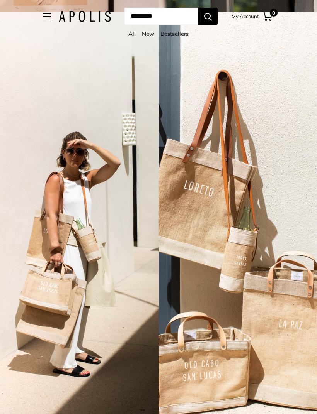
click at [132, 35] on link "All" at bounding box center [131, 33] width 7 height 7
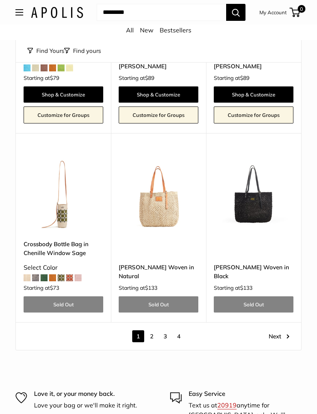
scroll to position [3238, 0]
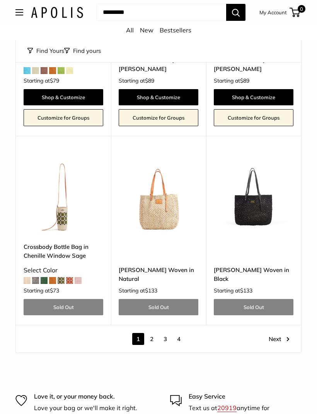
click at [153, 333] on link "2" at bounding box center [152, 339] width 12 height 12
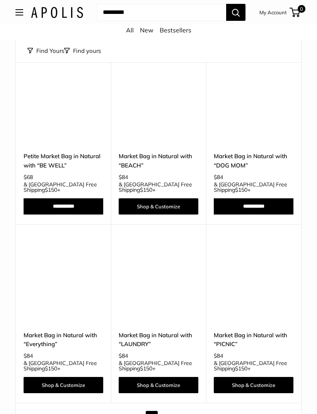
scroll to position [2997, 0]
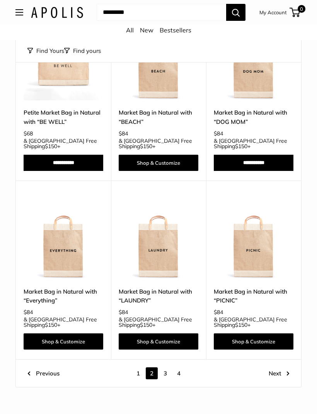
click at [166, 368] on link "3" at bounding box center [165, 374] width 12 height 12
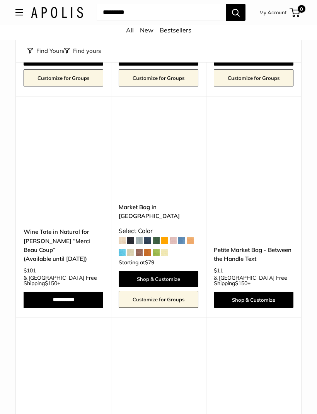
scroll to position [596, 0]
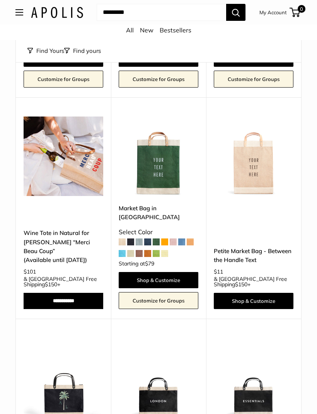
click at [68, 161] on img at bounding box center [64, 157] width 80 height 80
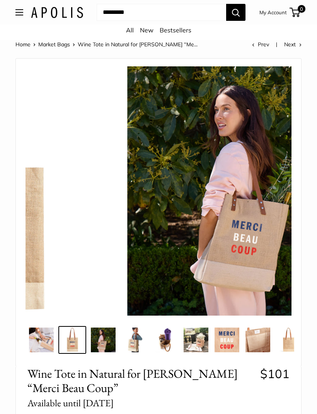
scroll to position [2, 0]
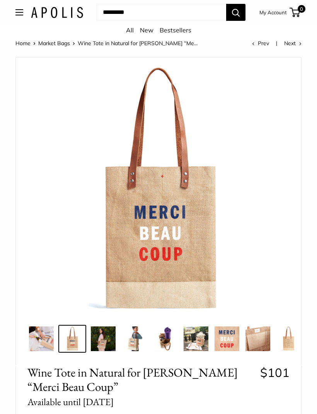
click at [166, 341] on img at bounding box center [164, 339] width 25 height 25
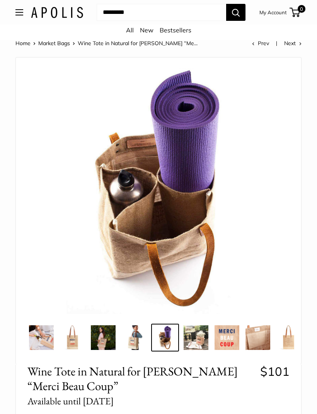
click at [229, 335] on img at bounding box center [226, 337] width 25 height 25
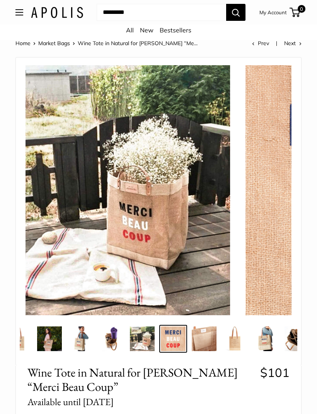
scroll to position [0, 62]
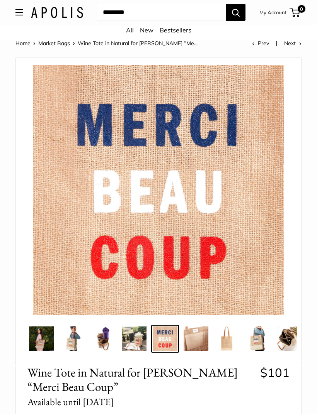
click at [255, 339] on img at bounding box center [257, 339] width 25 height 25
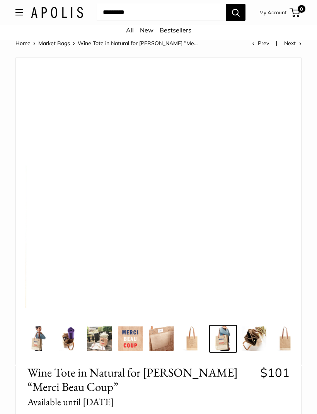
scroll to position [0, 106]
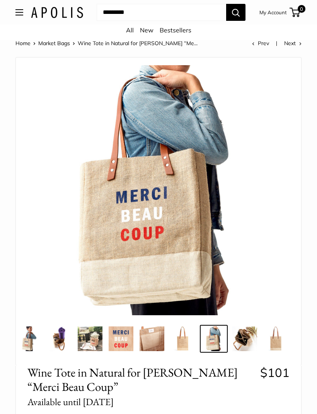
click at [248, 335] on img at bounding box center [244, 339] width 25 height 25
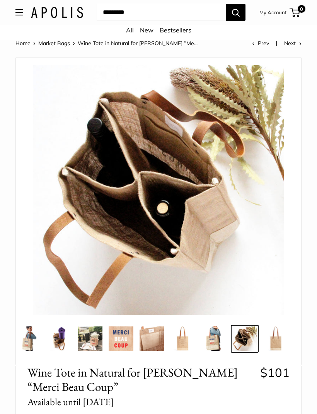
click at [268, 344] on img at bounding box center [275, 339] width 25 height 25
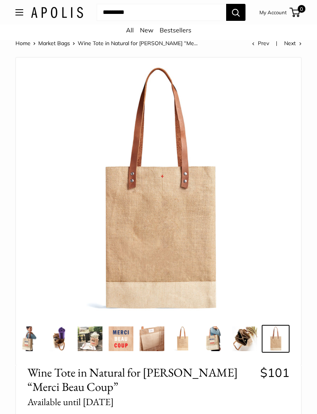
scroll to position [0, 0]
